Goal: Task Accomplishment & Management: Use online tool/utility

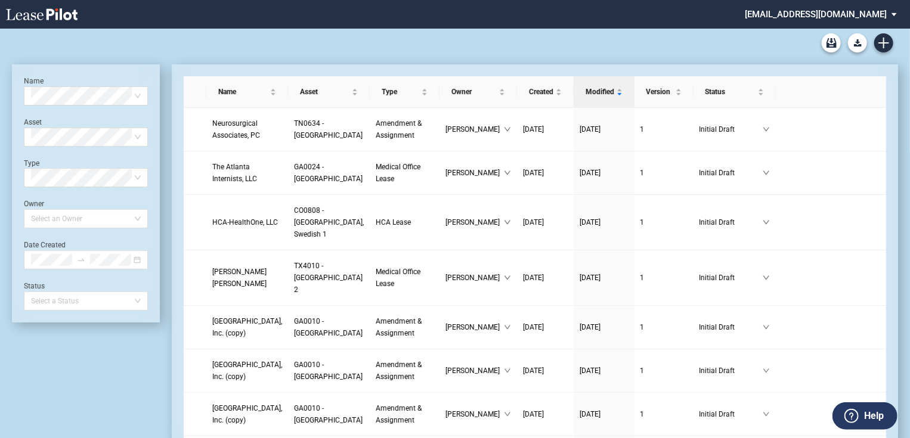
click at [885, 14] on md-select "jlarce@healthpeak.com Change Password 2-Factor Authentication Form Management B…" at bounding box center [824, 13] width 163 height 27
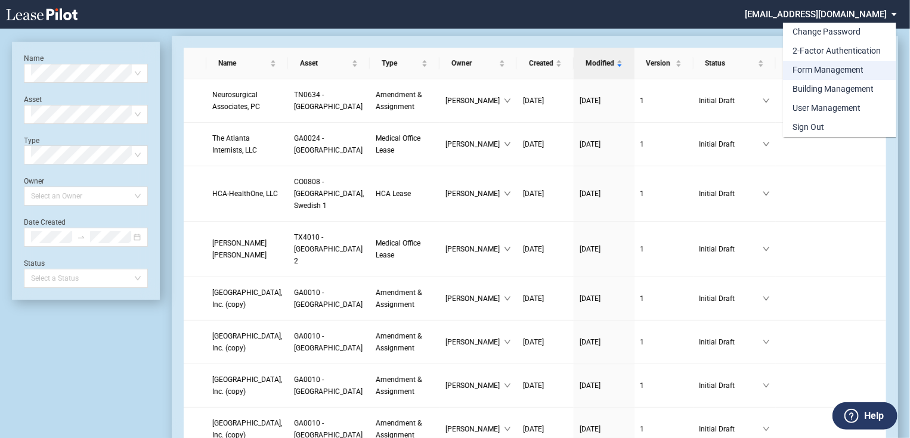
click at [816, 71] on div "Form Management" at bounding box center [827, 70] width 71 height 12
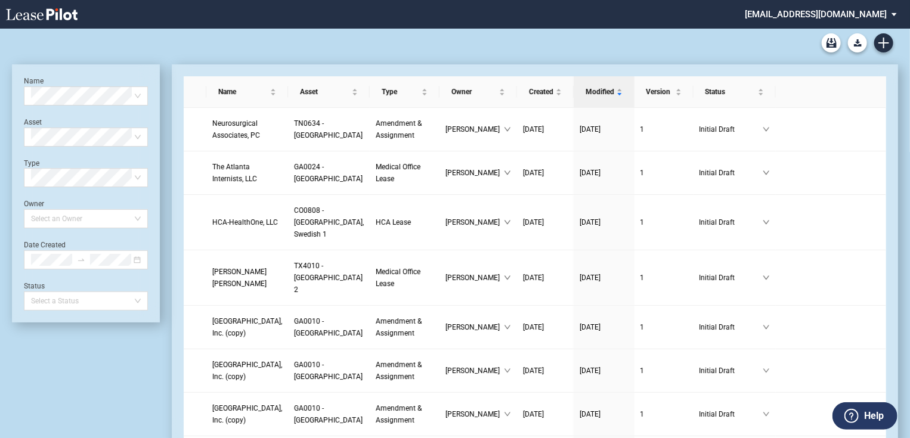
scroll to position [29, 0]
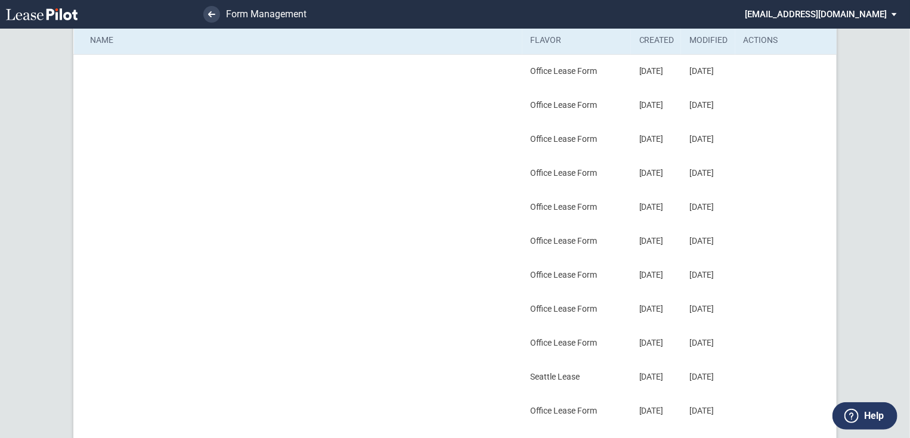
scroll to position [334, 0]
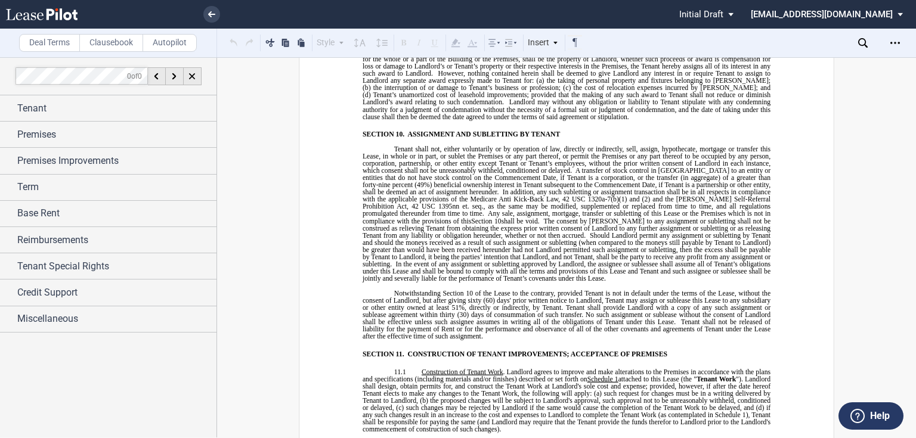
scroll to position [5199, 0]
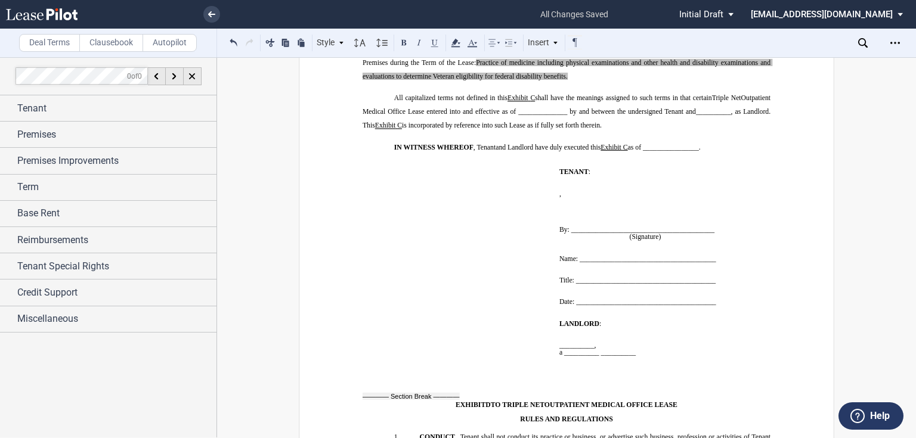
scroll to position [10827, 0]
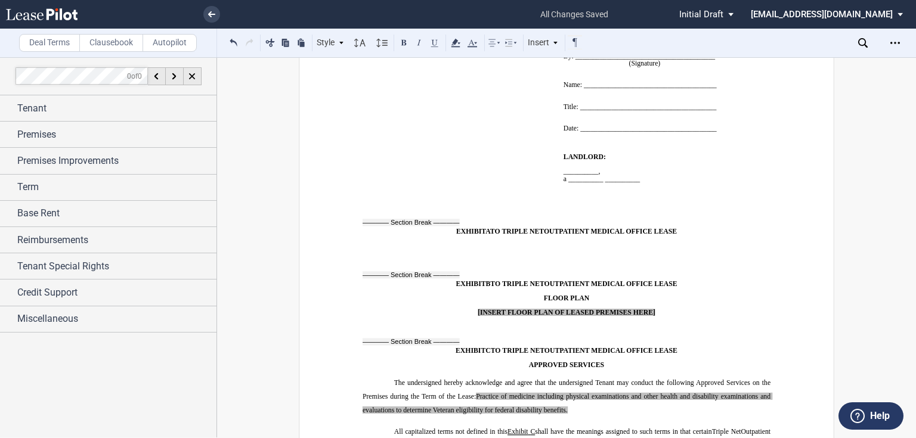
scroll to position [10636, 0]
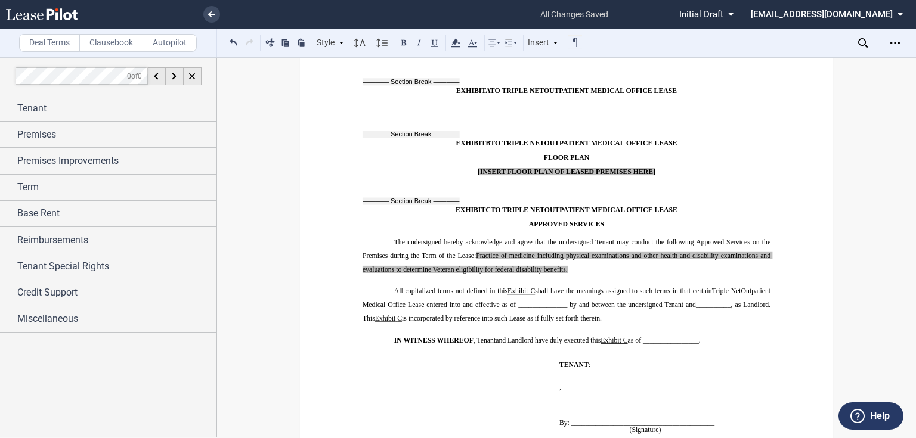
scroll to position [10729, 0]
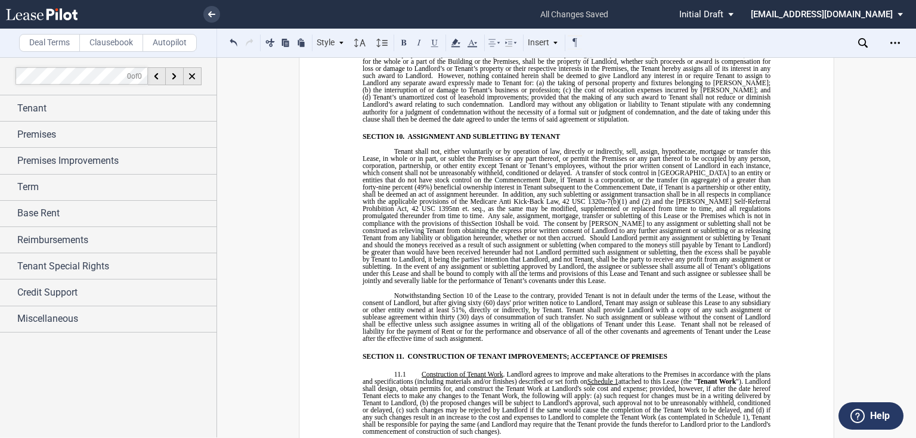
scroll to position [5149, 0]
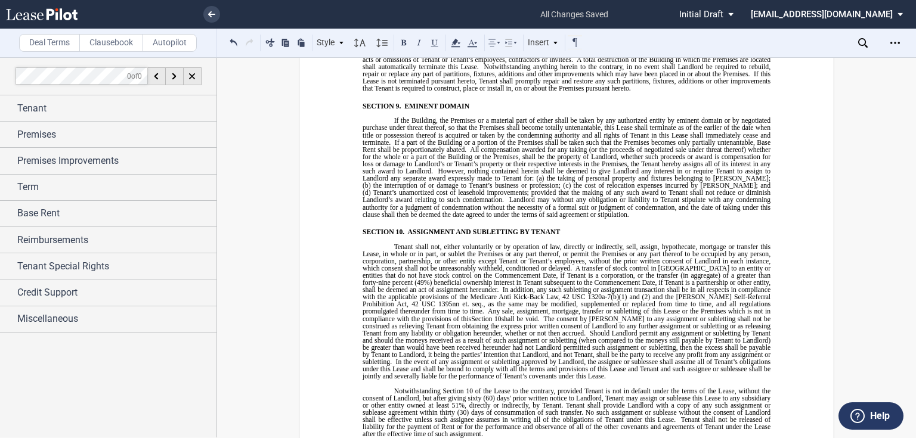
drag, startPoint x: 738, startPoint y: 172, endPoint x: 559, endPoint y: 179, distance: 179.0
